Goal: Task Accomplishment & Management: Manage account settings

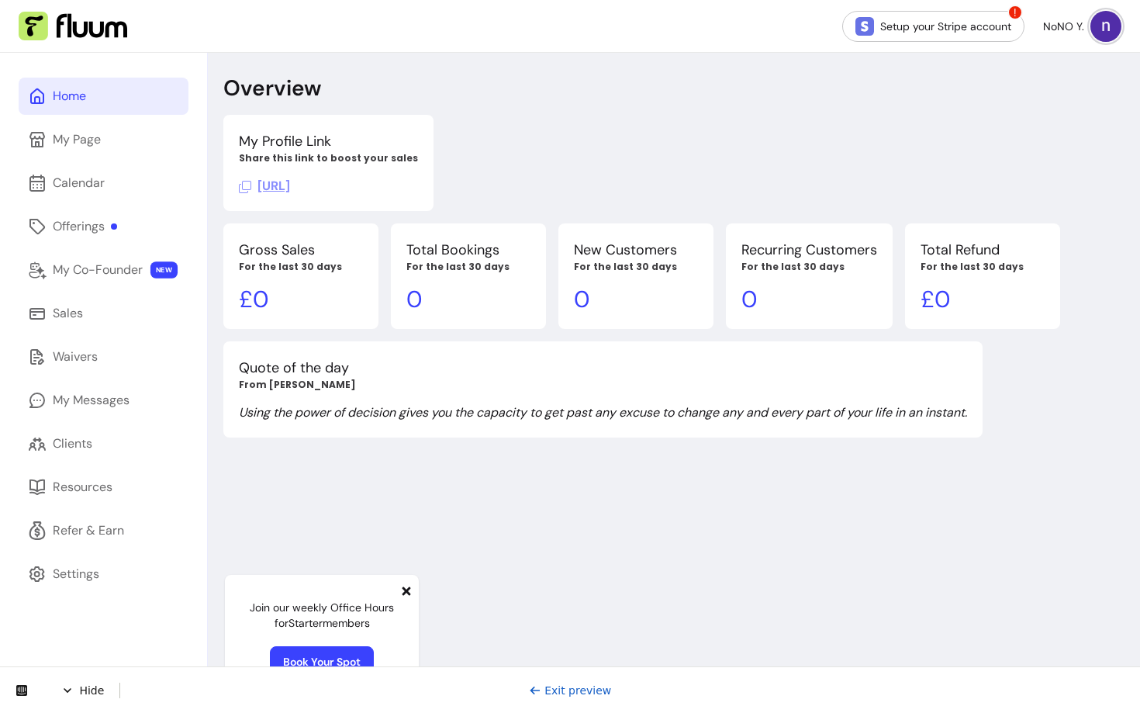
click at [112, 100] on link "Home" at bounding box center [104, 96] width 170 height 37
click at [95, 150] on link "My Page" at bounding box center [104, 139] width 170 height 37
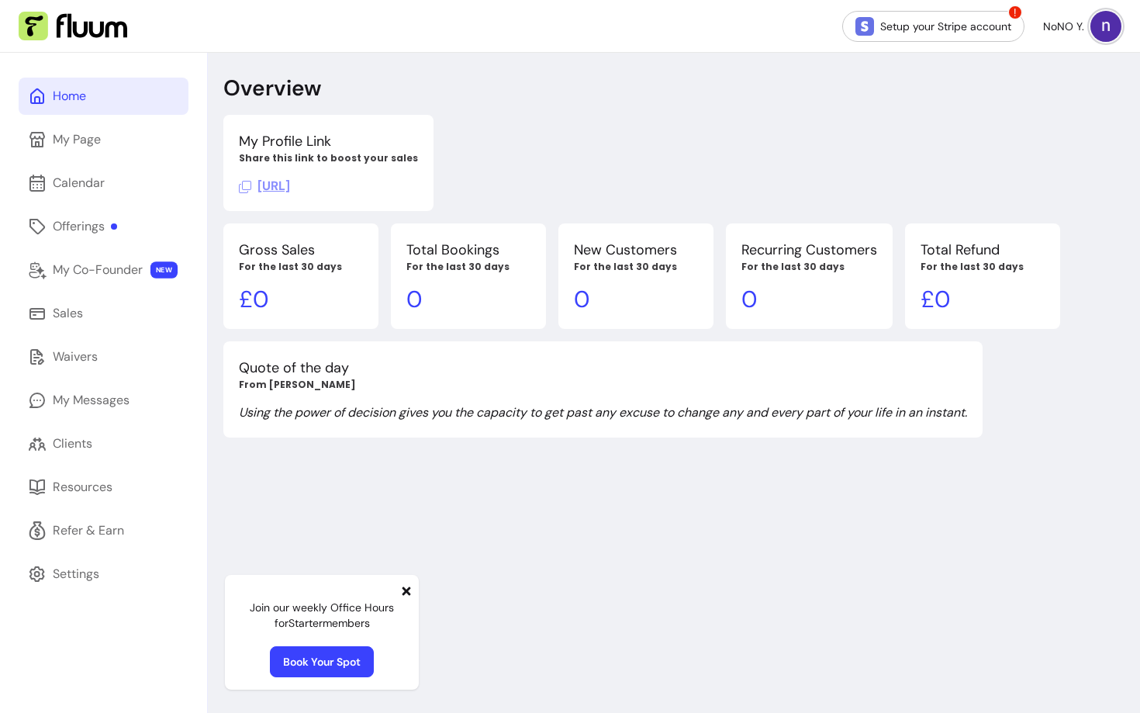
click at [404, 587] on icon at bounding box center [406, 591] width 12 height 12
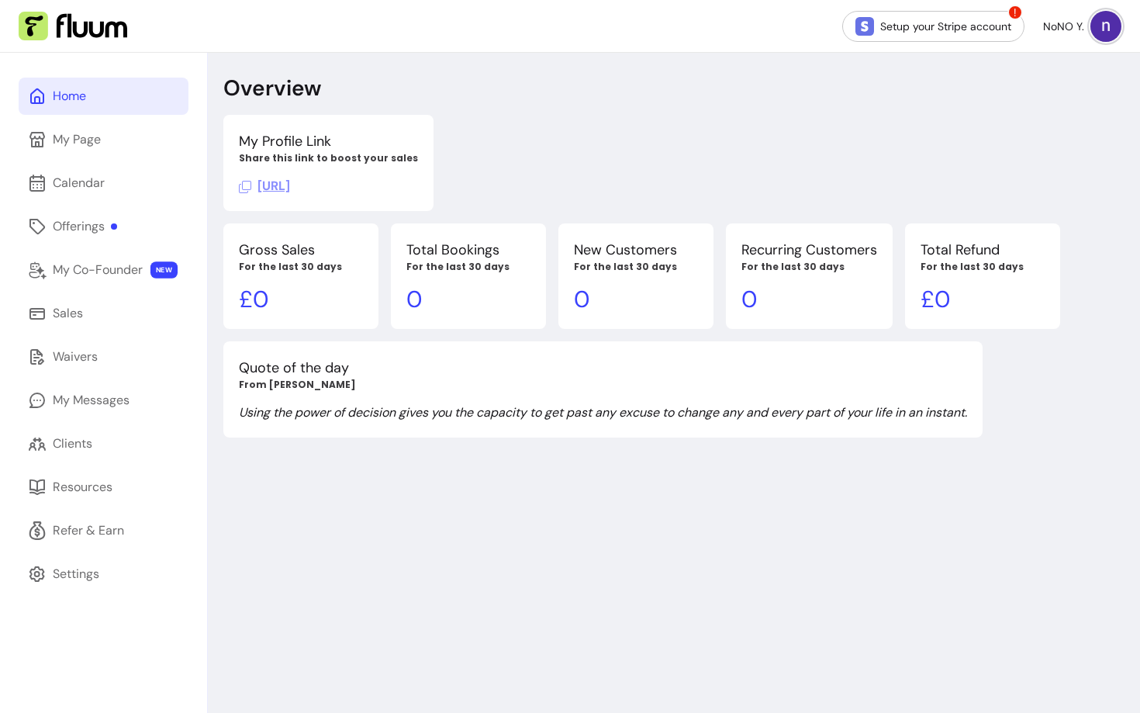
click at [1105, 20] on img at bounding box center [1105, 26] width 31 height 31
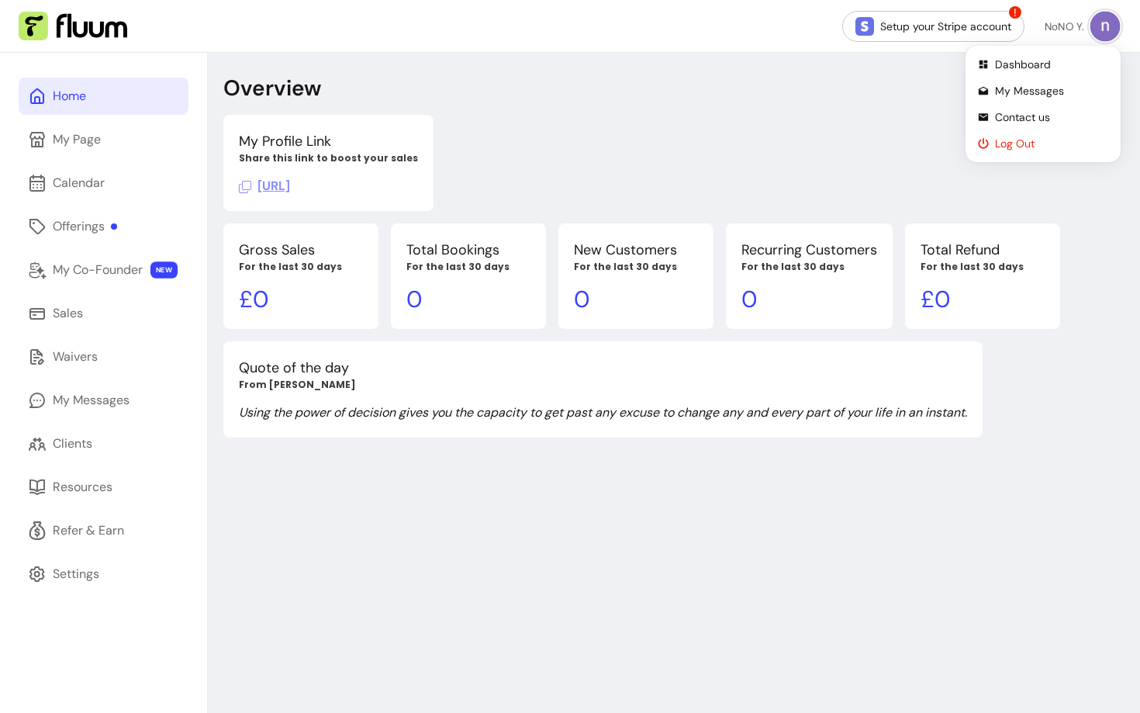
click at [996, 146] on span "Log Out" at bounding box center [1051, 144] width 113 height 16
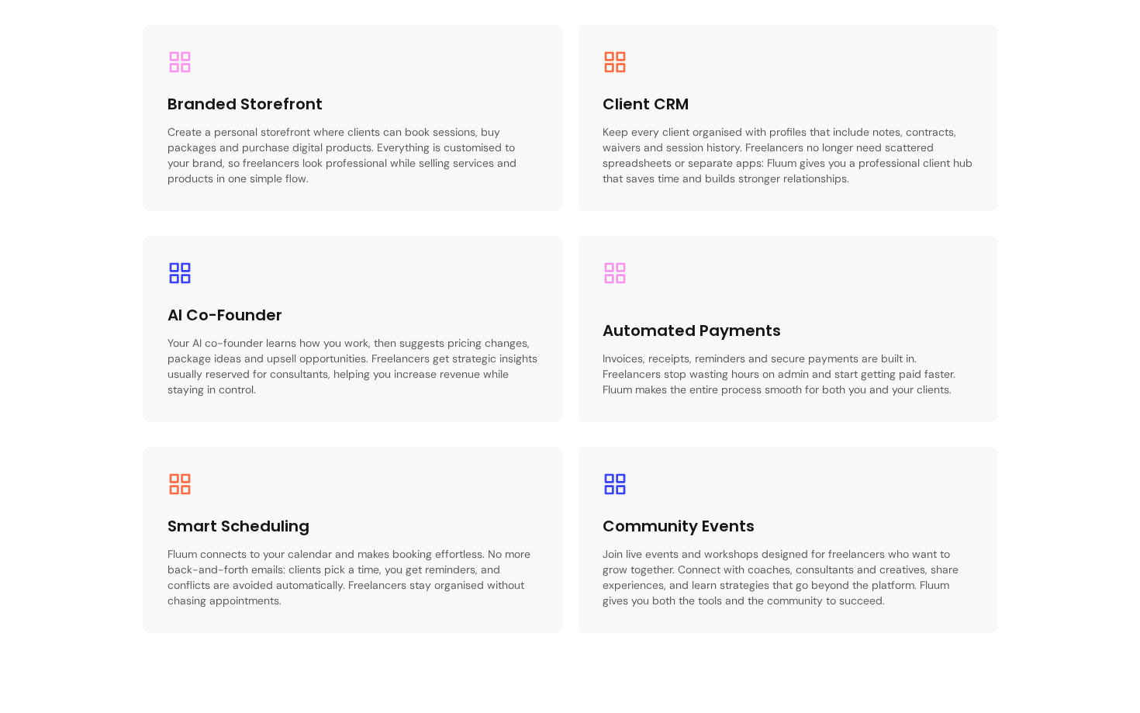
scroll to position [3855, 0]
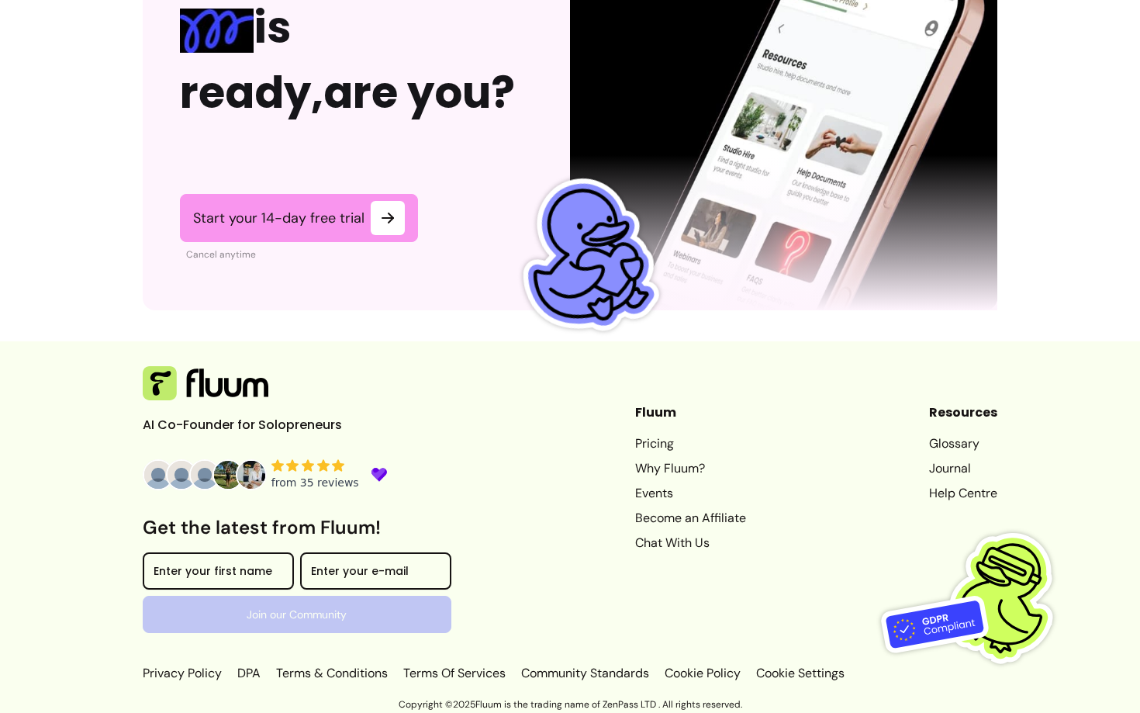
click at [948, 495] on link "Help Centre" at bounding box center [963, 493] width 68 height 19
